Goal: Information Seeking & Learning: Learn about a topic

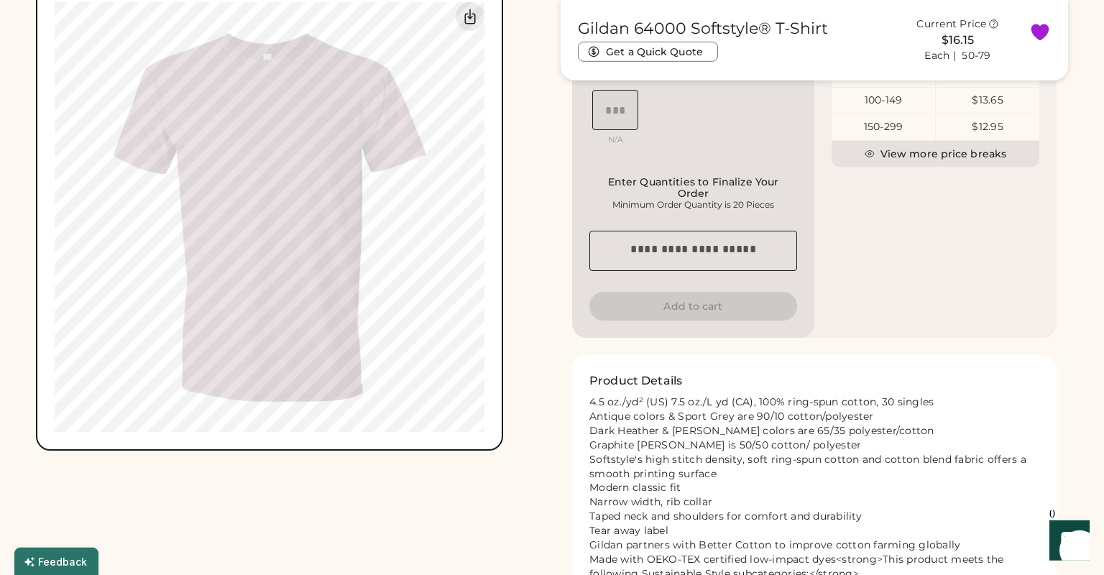
scroll to position [1009, 0]
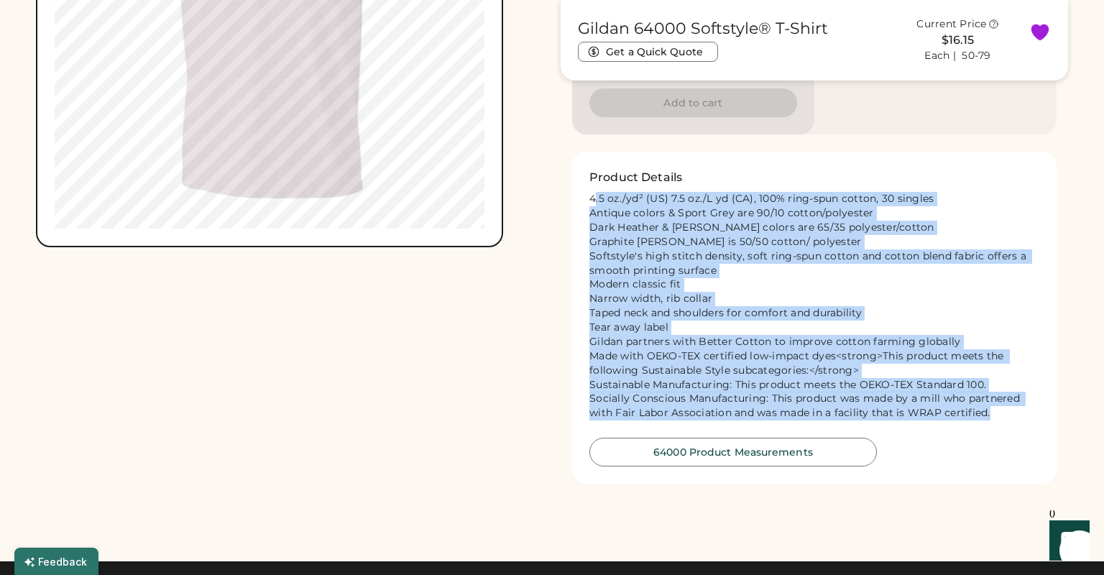
drag, startPoint x: 588, startPoint y: 207, endPoint x: 1021, endPoint y: 433, distance: 488.5
click at [1021, 433] on div "Product Details 4.5 oz./yd² (US) 7.5 oz./L yd (CA), 100% ring-spun cotton, 30 s…" at bounding box center [814, 318] width 484 height 332
click at [800, 466] on button "64000 Product Measurements" at bounding box center [732, 452] width 287 height 29
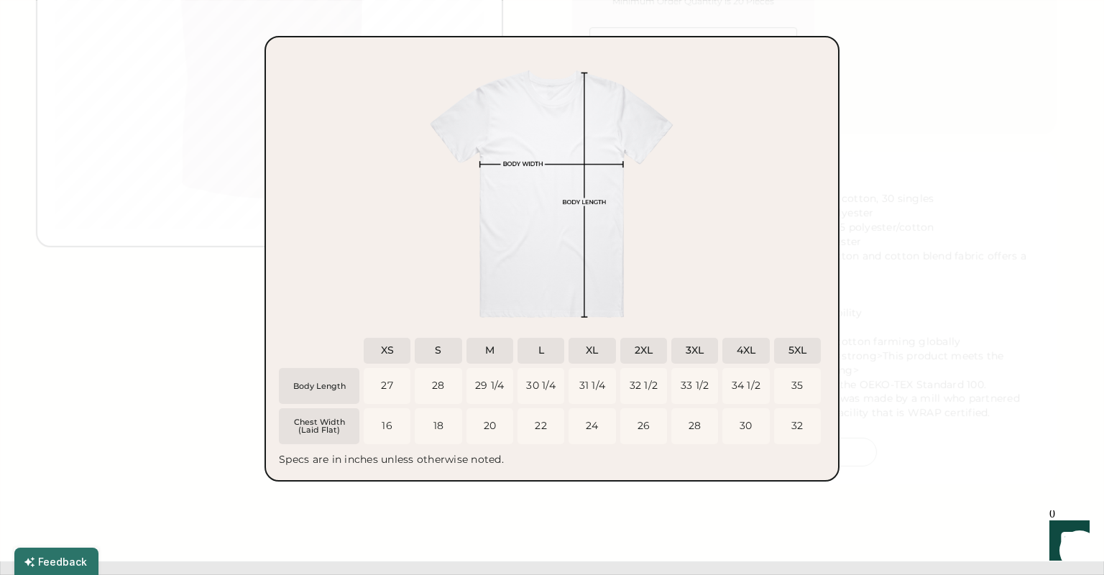
click at [364, 418] on div "27 16" at bounding box center [387, 408] width 47 height 80
click at [982, 124] on div at bounding box center [552, 287] width 1104 height 575
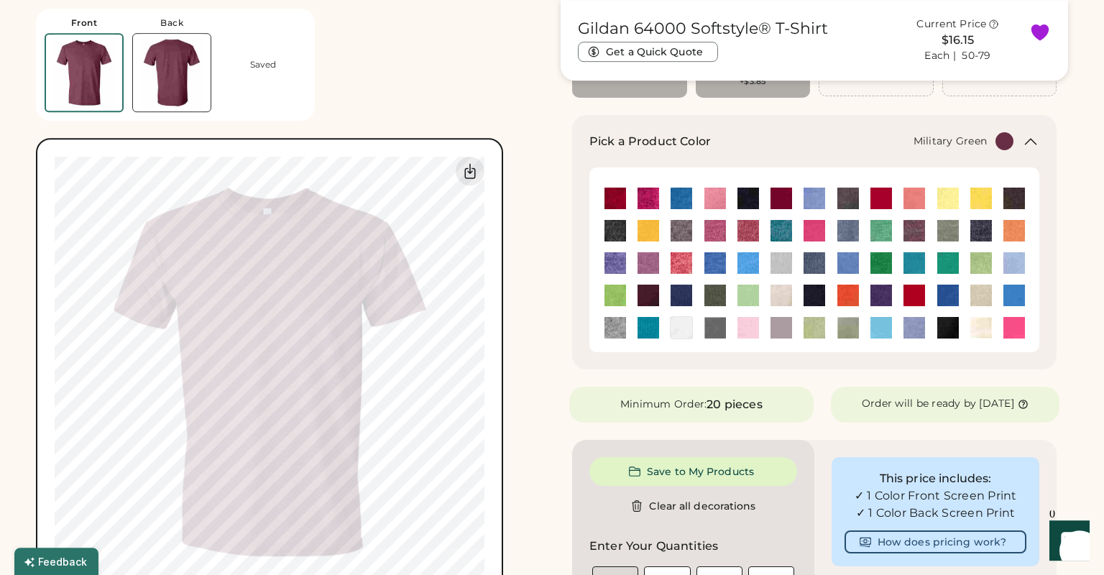
scroll to position [155, 0]
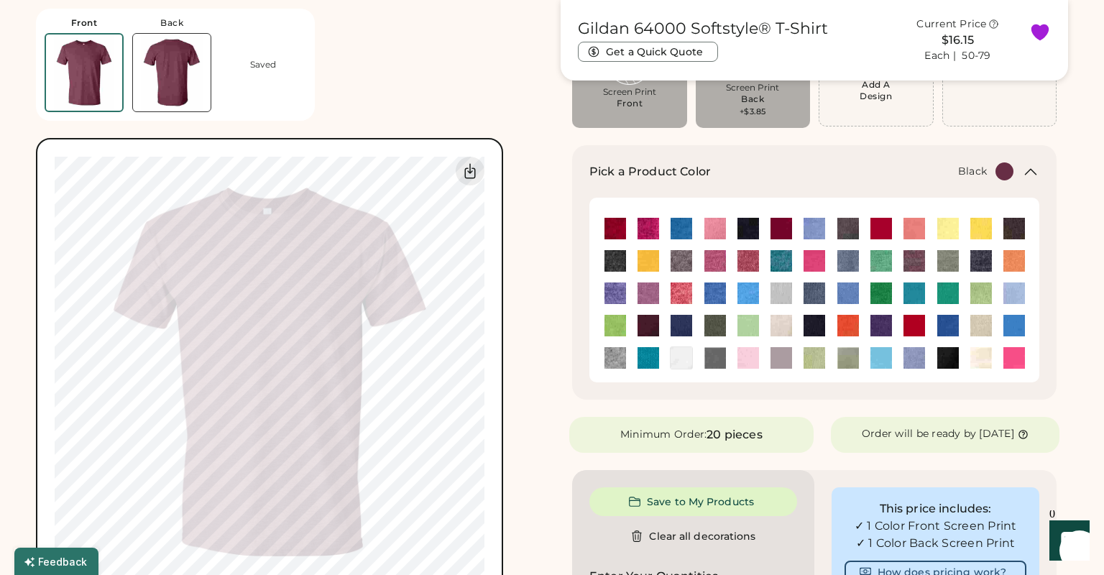
click at [752, 221] on img at bounding box center [748, 229] width 22 height 22
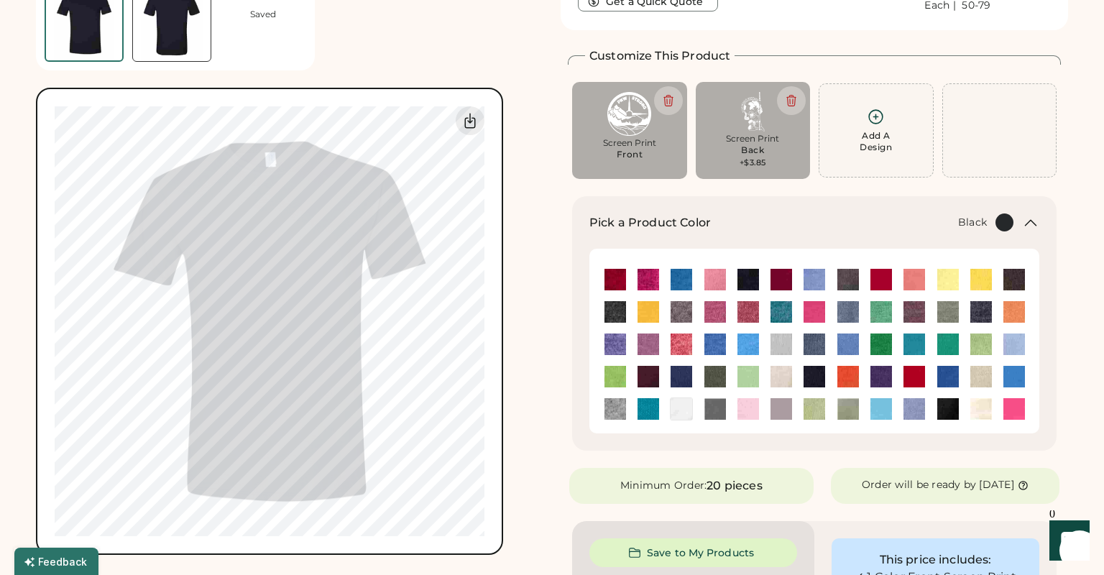
scroll to position [0, 0]
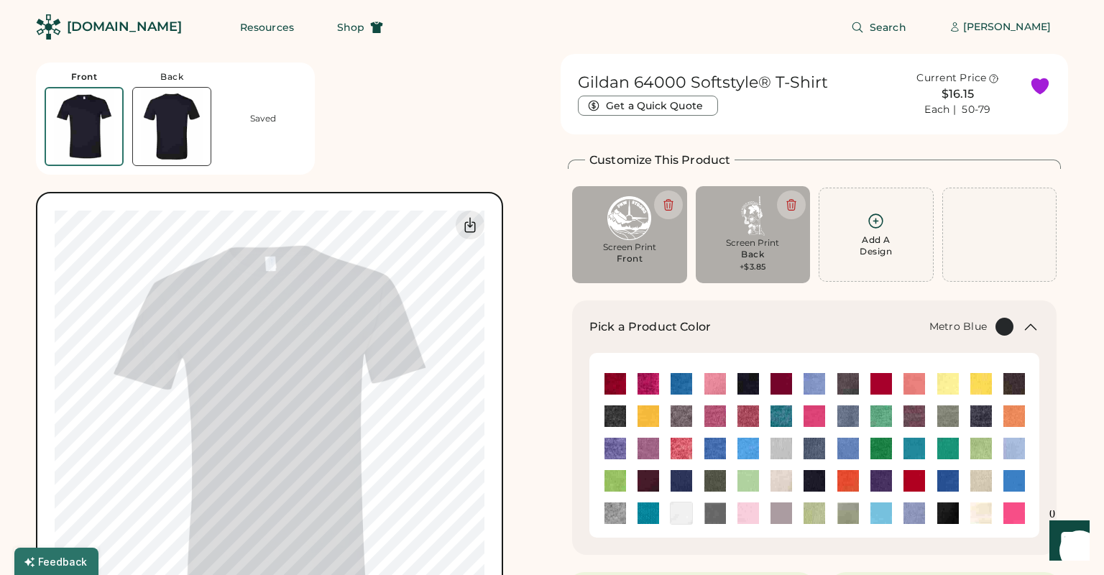
click at [687, 479] on img at bounding box center [681, 481] width 22 height 22
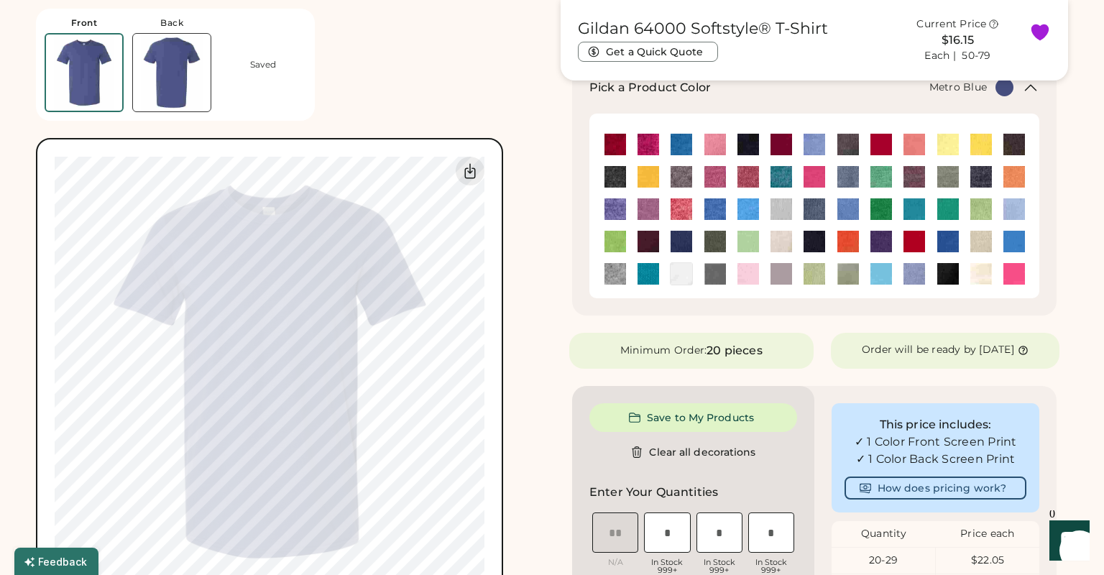
scroll to position [155, 0]
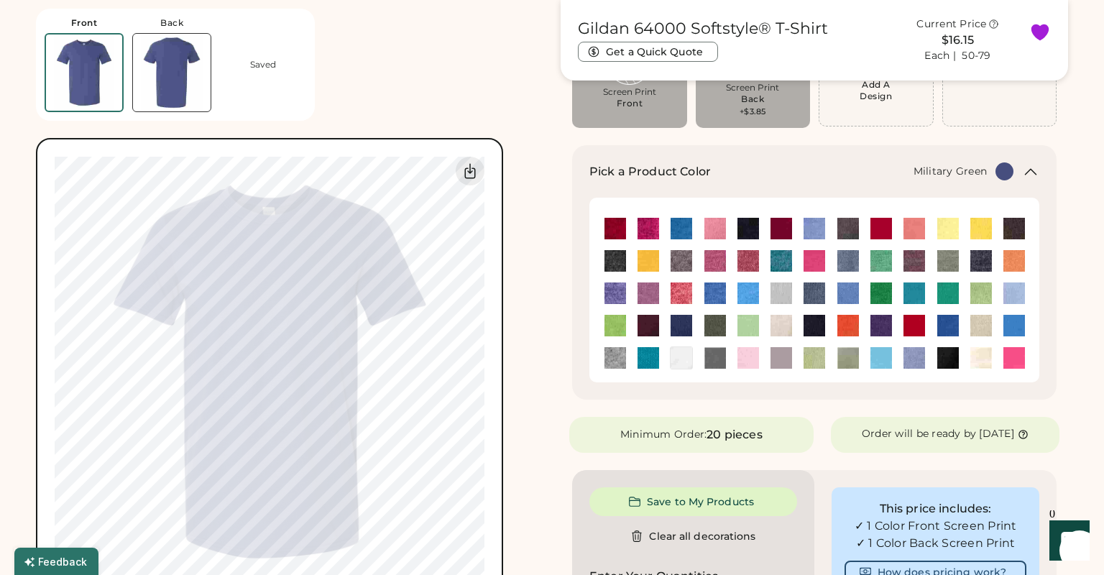
click at [703, 330] on div at bounding box center [714, 325] width 23 height 23
click at [711, 326] on img at bounding box center [715, 326] width 22 height 22
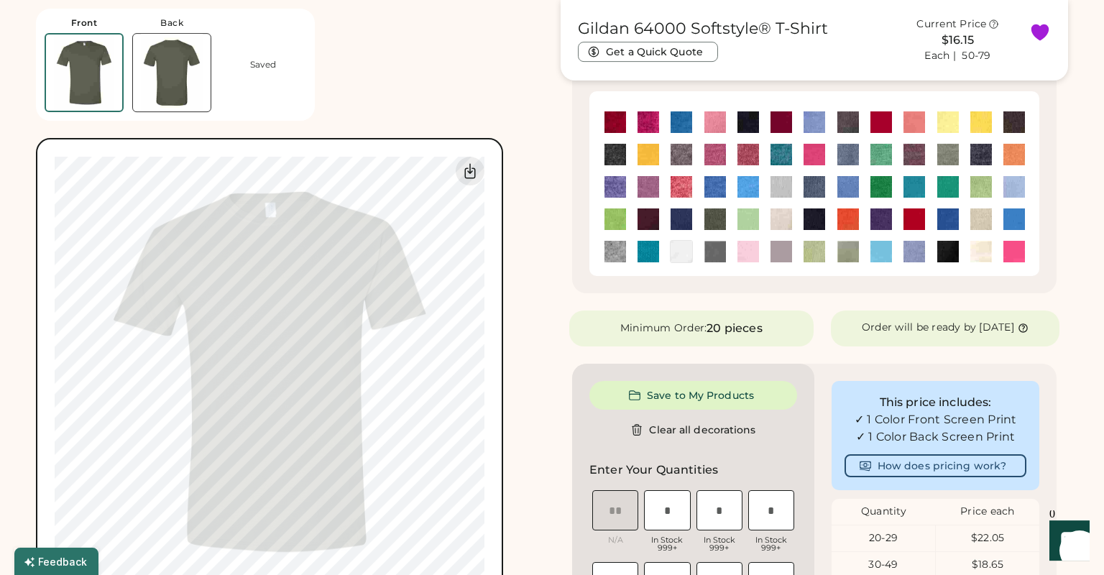
scroll to position [233, 0]
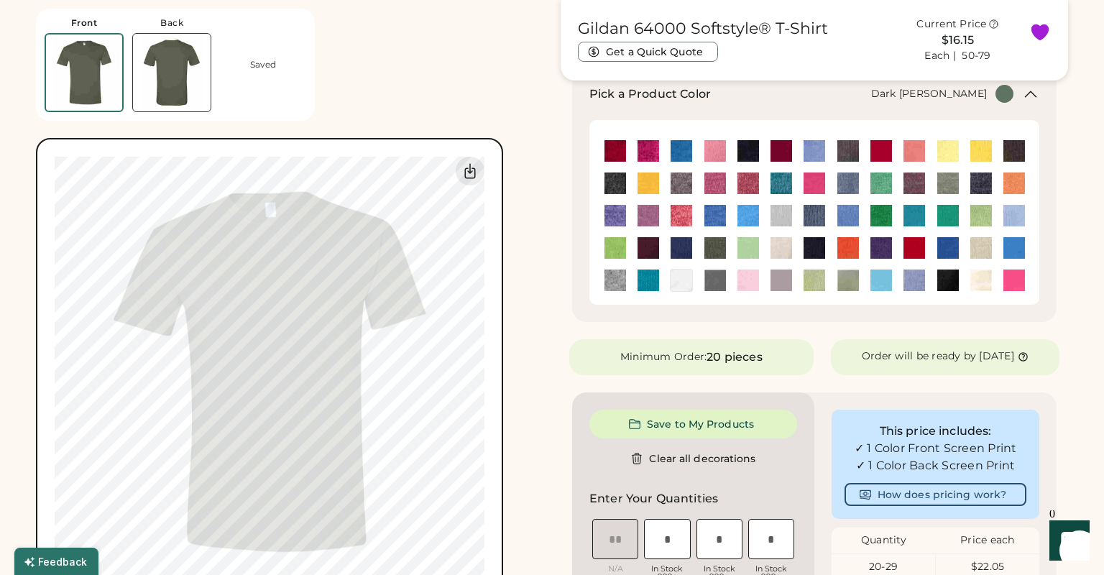
click at [614, 182] on img at bounding box center [615, 183] width 22 height 22
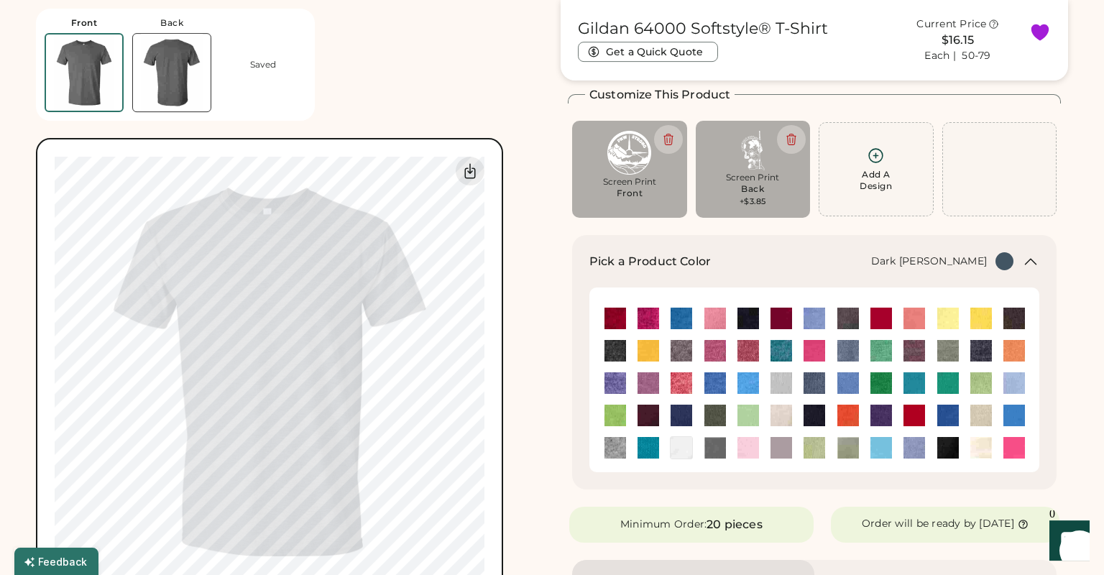
scroll to position [0, 0]
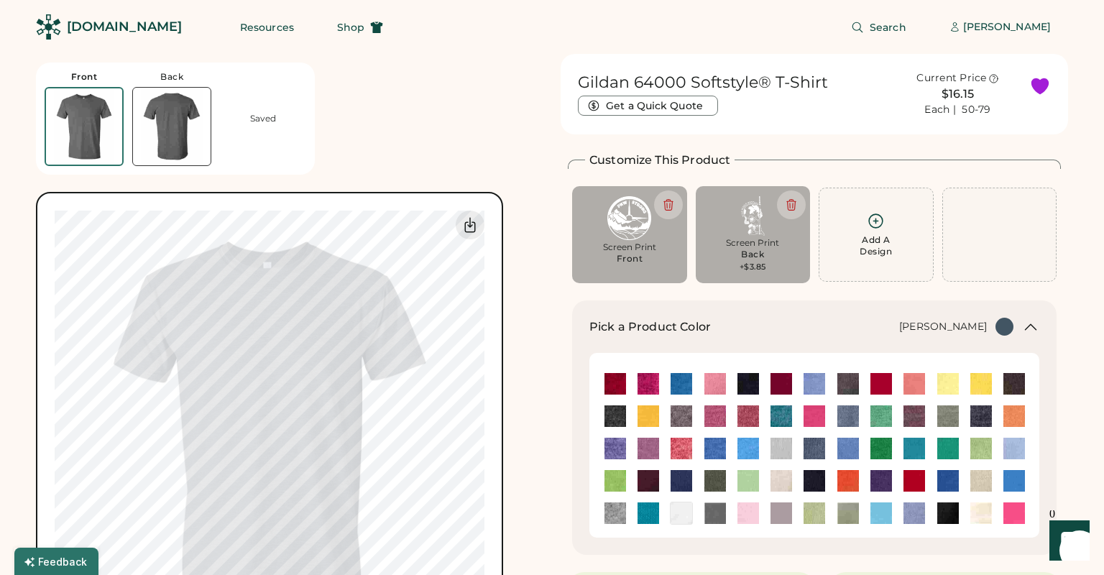
click at [914, 418] on img at bounding box center [914, 416] width 22 height 22
click at [687, 486] on img at bounding box center [681, 481] width 22 height 22
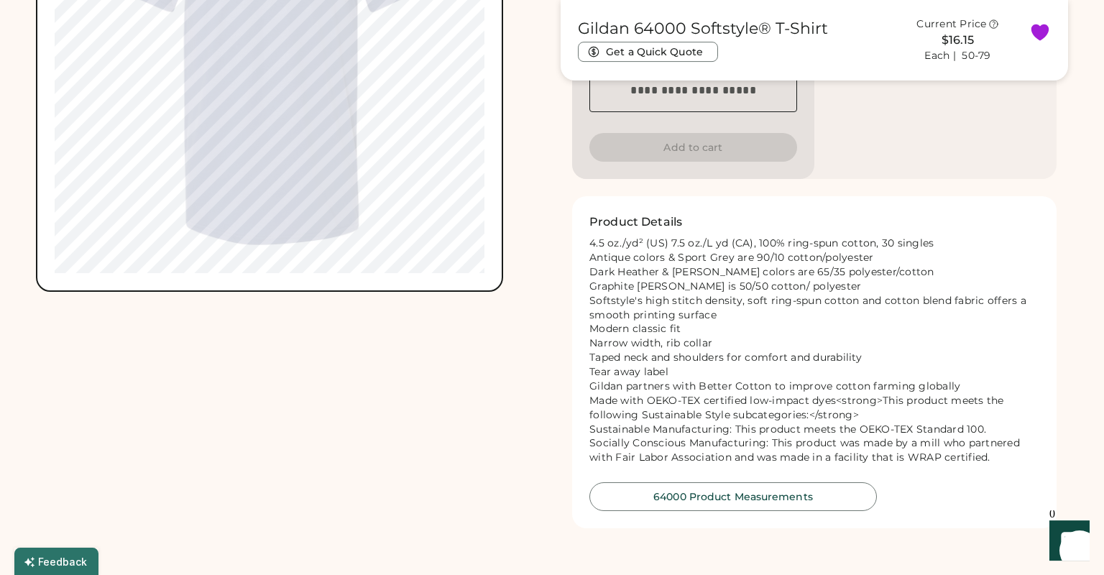
scroll to position [1086, 0]
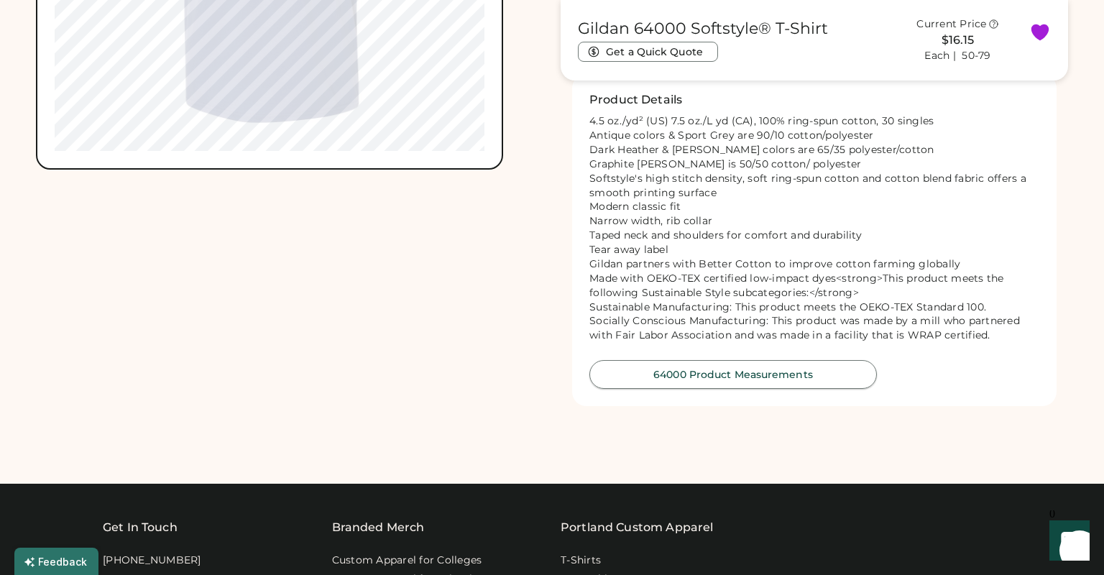
click at [694, 389] on button "64000 Product Measurements" at bounding box center [732, 374] width 287 height 29
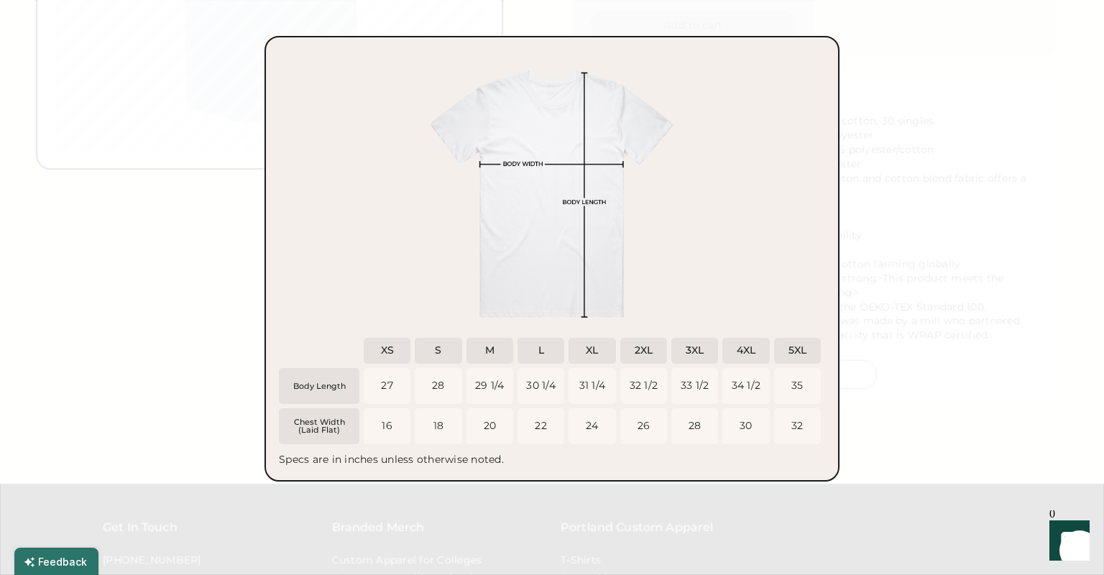
click at [969, 255] on div at bounding box center [552, 287] width 1104 height 575
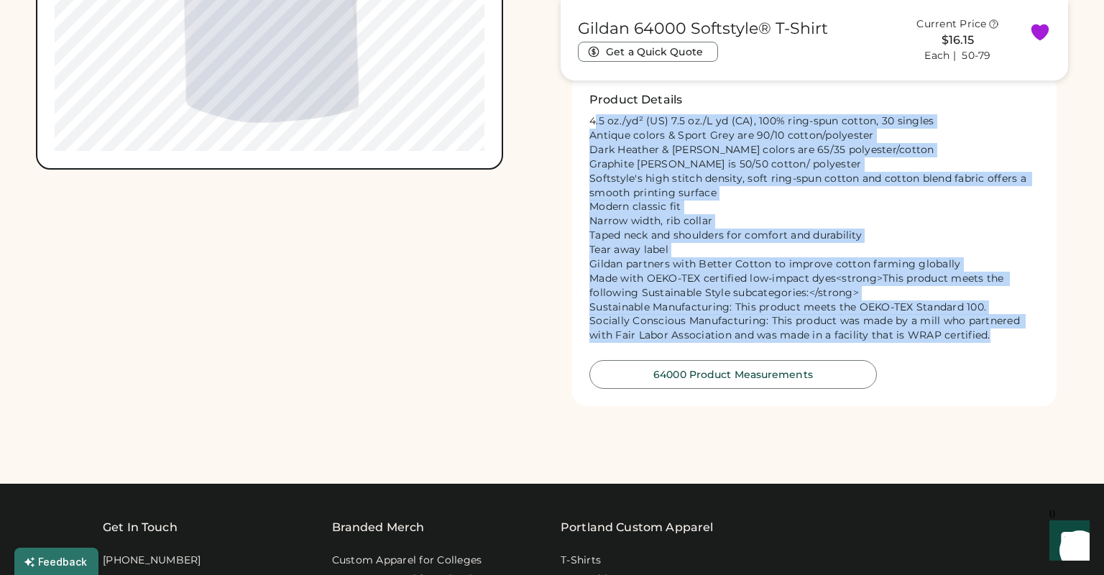
drag, startPoint x: 590, startPoint y: 135, endPoint x: 989, endPoint y: 368, distance: 462.4
click at [989, 368] on div "Product Details 4.5 oz./yd² (US) 7.5 oz./L yd (CA), 100% ring-spun cotton, 30 s…" at bounding box center [814, 240] width 484 height 332
click at [645, 146] on div "4.5 oz./yd² (US) 7.5 oz./L yd (CA), 100% ring-spun cotton, 30 singles Antique c…" at bounding box center [814, 228] width 450 height 229
drag, startPoint x: 592, startPoint y: 135, endPoint x: 1051, endPoint y: 355, distance: 508.5
click at [1051, 355] on div "Product Details 4.5 oz./yd² (US) 7.5 oz./L yd (CA), 100% ring-spun cotton, 30 s…" at bounding box center [814, 240] width 484 height 332
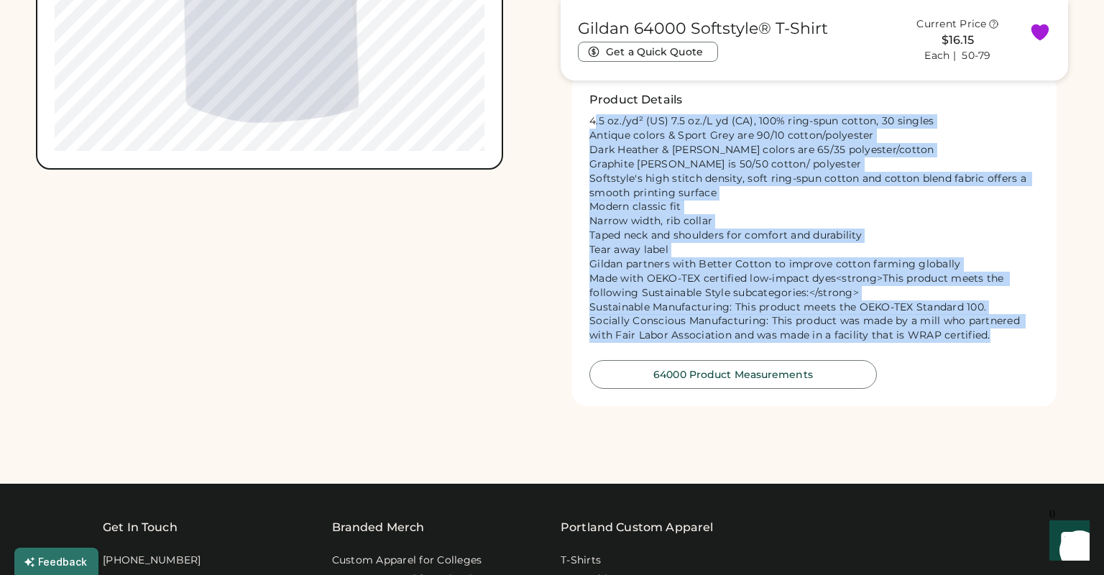
click at [923, 340] on div "4.5 oz./yd² (US) 7.5 oz./L yd (CA), 100% ring-spun cotton, 30 singles Antique c…" at bounding box center [814, 228] width 450 height 229
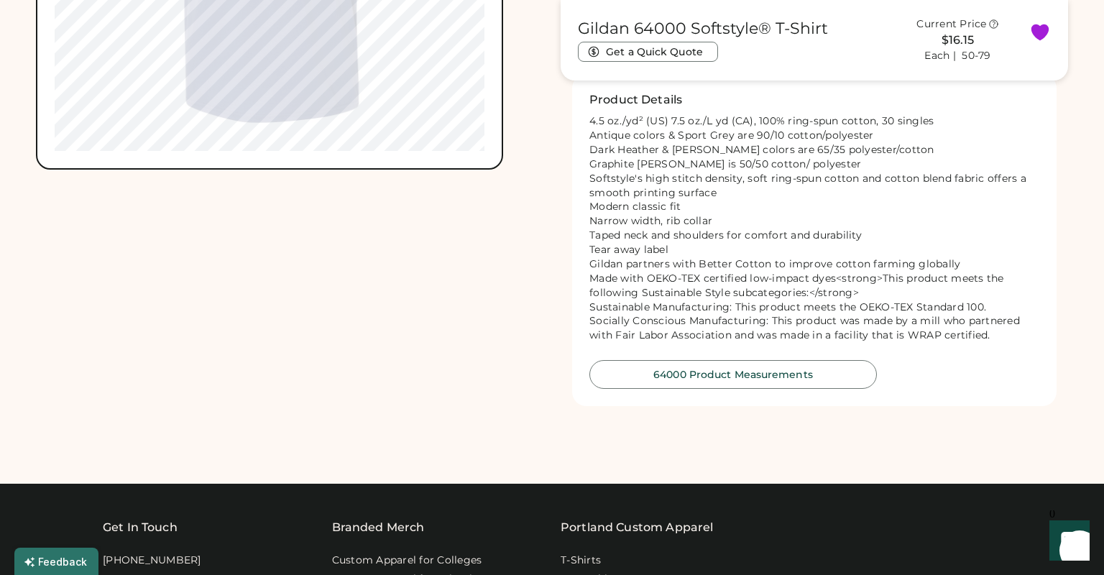
click at [923, 340] on div "4.5 oz./yd² (US) 7.5 oz./L yd (CA), 100% ring-spun cotton, 30 singles Antique c…" at bounding box center [814, 228] width 450 height 229
click at [921, 338] on div "4.5 oz./yd² (US) 7.5 oz./L yd (CA), 100% ring-spun cotton, 30 singles Antique c…" at bounding box center [814, 228] width 450 height 229
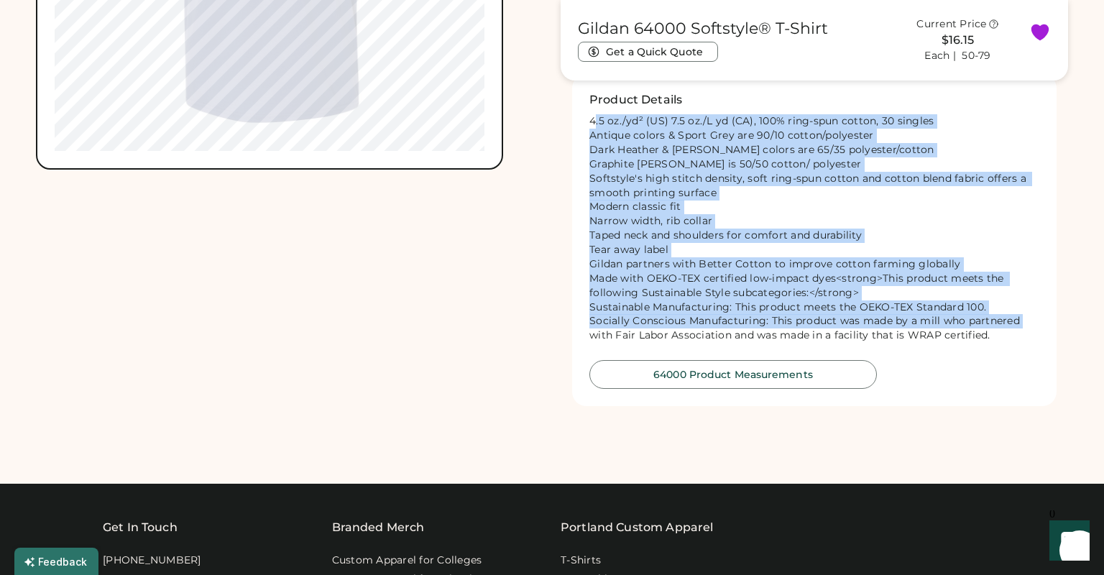
drag, startPoint x: 685, startPoint y: 200, endPoint x: 1036, endPoint y: 341, distance: 378.8
click at [1036, 341] on div "Product Details 4.5 oz./yd² (US) 7.5 oz./L yd (CA), 100% ring-spun cotton, 30 s…" at bounding box center [814, 240] width 484 height 332
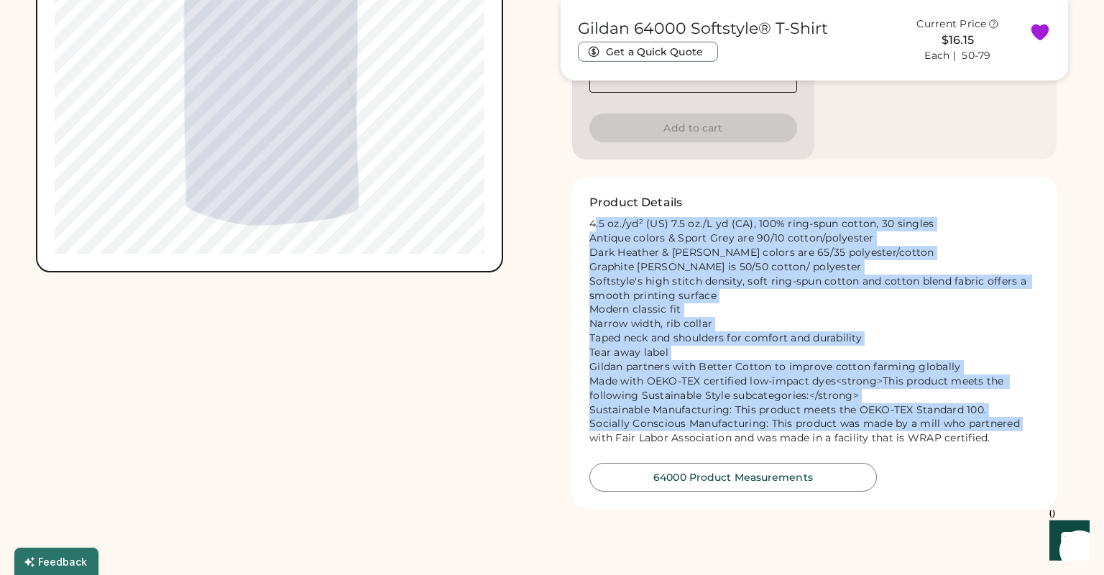
scroll to position [931, 0]
